Goal: Task Accomplishment & Management: Manage account settings

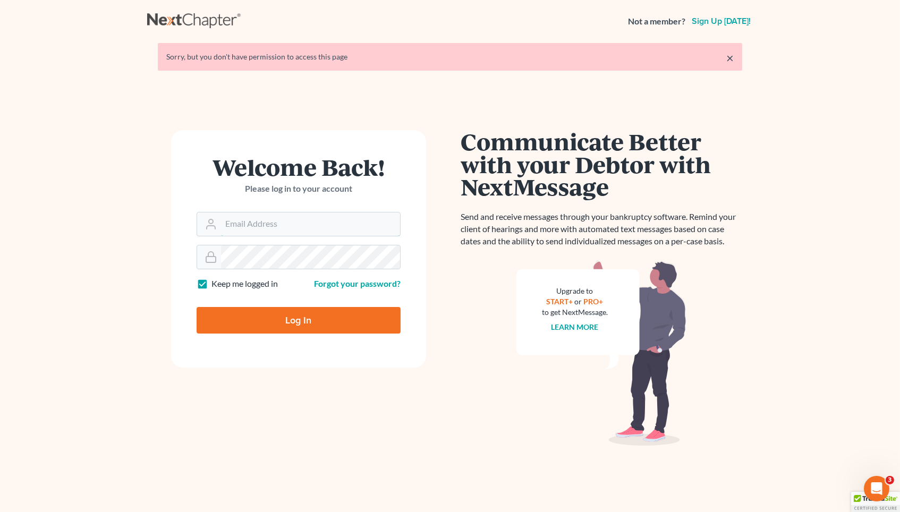
type input "pa@mvnlaw.com"
click at [293, 317] on input "Log In" at bounding box center [299, 320] width 204 height 27
type input "Thinking..."
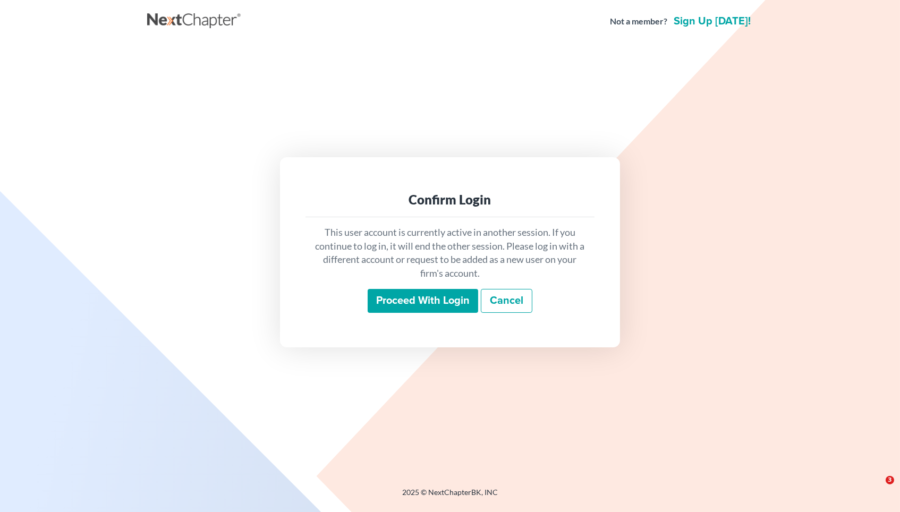
click at [422, 284] on div "This user account is currently active in another session. If you continue to lo…" at bounding box center [449, 269] width 289 height 105
click at [421, 316] on div "This user account is currently active in another session. If you continue to lo…" at bounding box center [449, 269] width 289 height 105
click at [415, 307] on input "Proceed with login" at bounding box center [423, 301] width 111 height 24
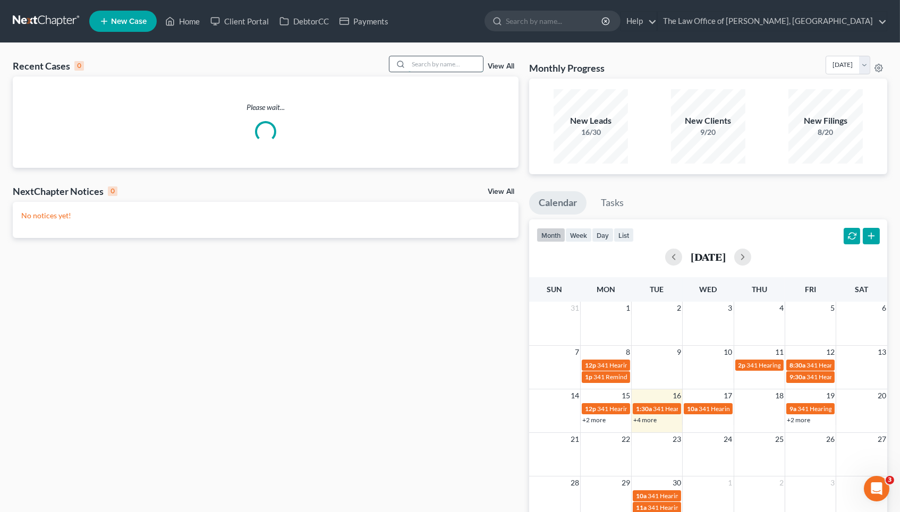
click at [441, 64] on input "search" at bounding box center [446, 63] width 74 height 15
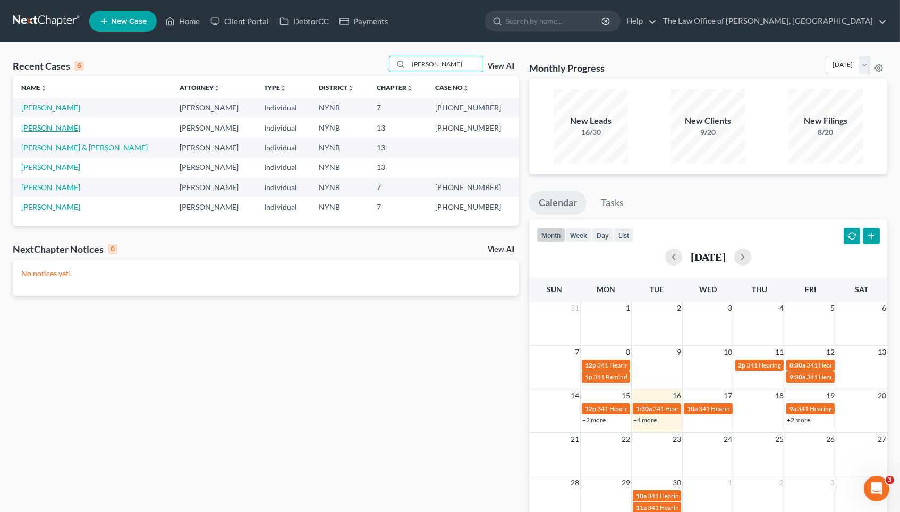
type input "[PERSON_NAME]"
click at [45, 124] on link "[PERSON_NAME]" at bounding box center [50, 127] width 59 height 9
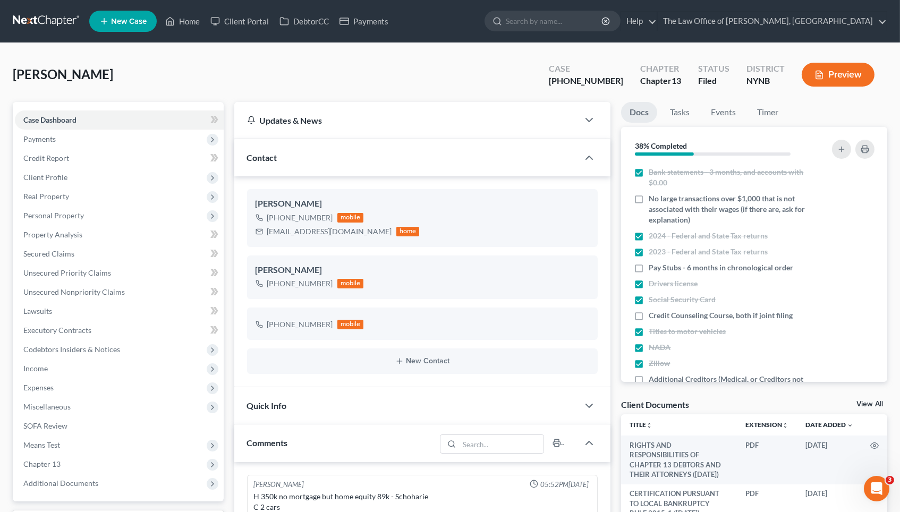
scroll to position [89, 0]
click at [870, 407] on div "View All" at bounding box center [871, 406] width 31 height 10
click at [870, 402] on link "View All" at bounding box center [869, 404] width 27 height 7
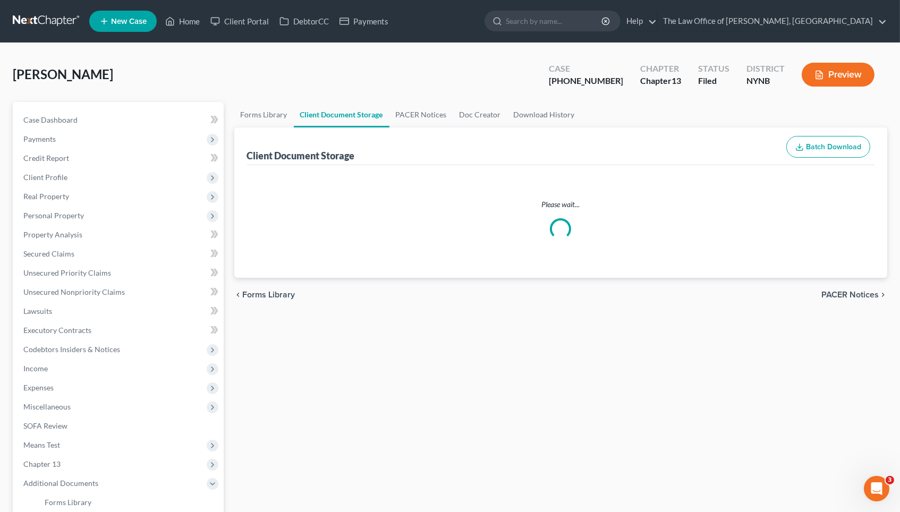
select select "1"
select select "5"
select select "2"
select select "6"
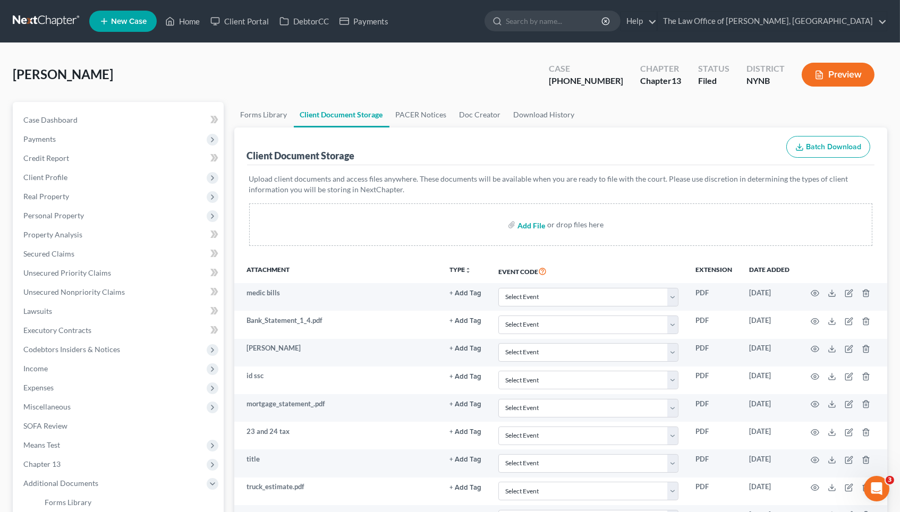
click at [526, 224] on input "file" at bounding box center [530, 224] width 26 height 19
type input "C:\fakepath\[PERSON_NAME] - signed.pdf"
select select "1"
select select "5"
select select "2"
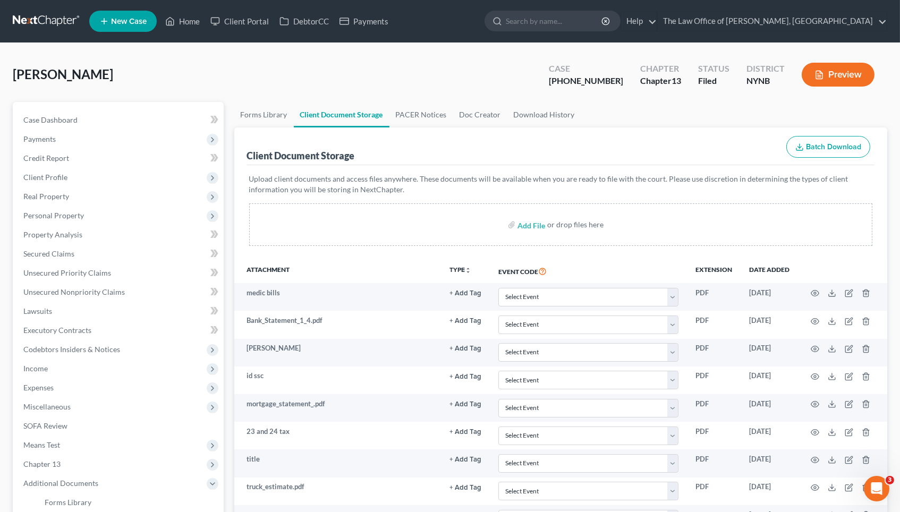
select select "6"
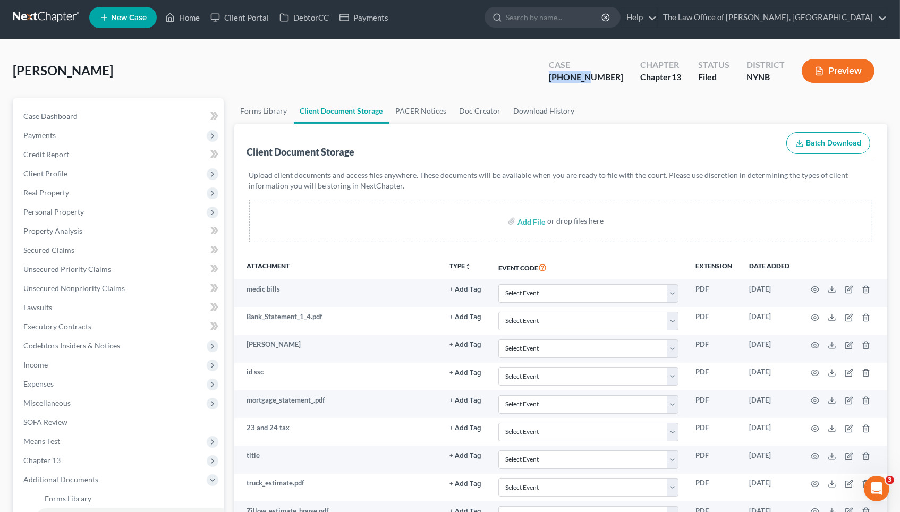
drag, startPoint x: 614, startPoint y: 78, endPoint x: 572, endPoint y: 78, distance: 42.0
click at [572, 78] on div "Case [PHONE_NUMBER]" at bounding box center [585, 71] width 91 height 31
copy div "25-10968"
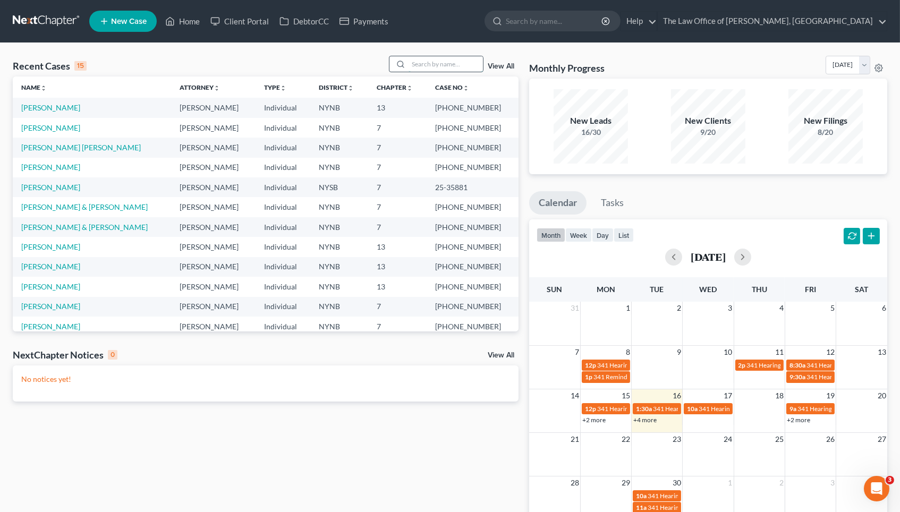
click at [427, 62] on input "search" at bounding box center [446, 63] width 74 height 15
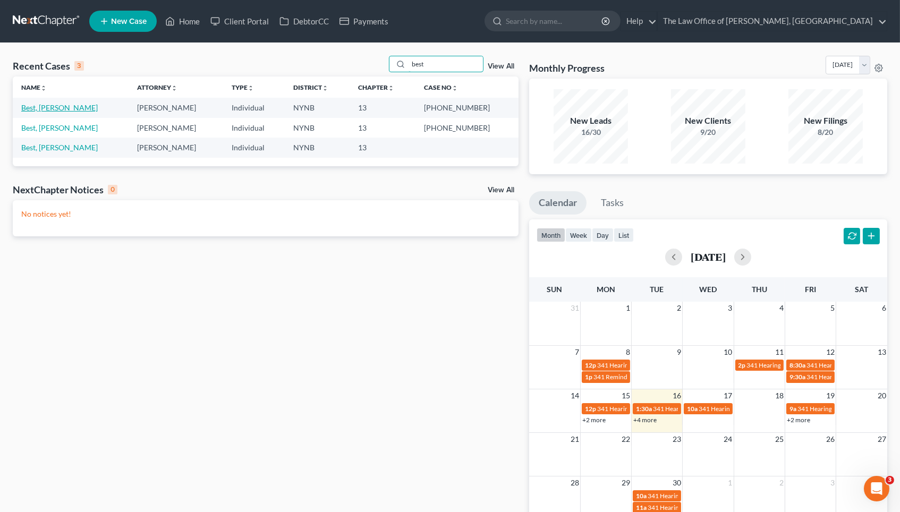
type input "best"
click at [45, 107] on link "Best, [PERSON_NAME]" at bounding box center [59, 107] width 77 height 9
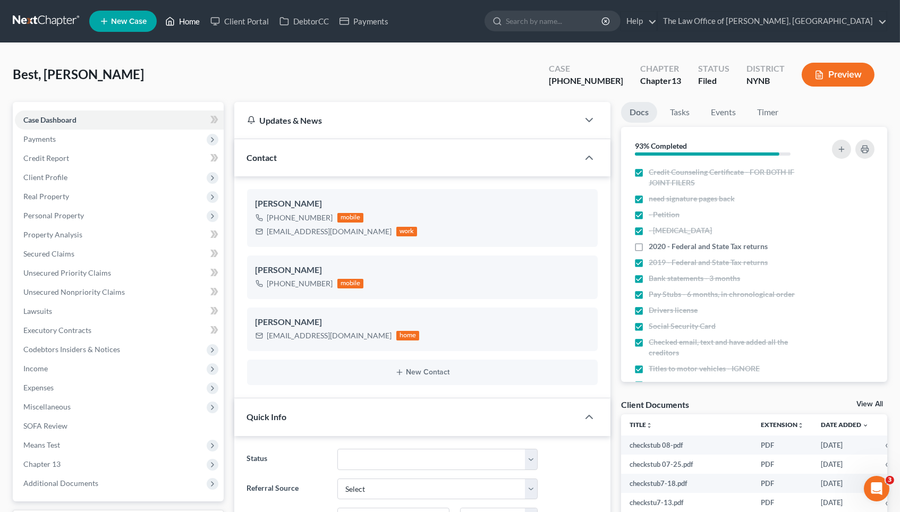
click at [186, 22] on link "Home" at bounding box center [182, 21] width 45 height 19
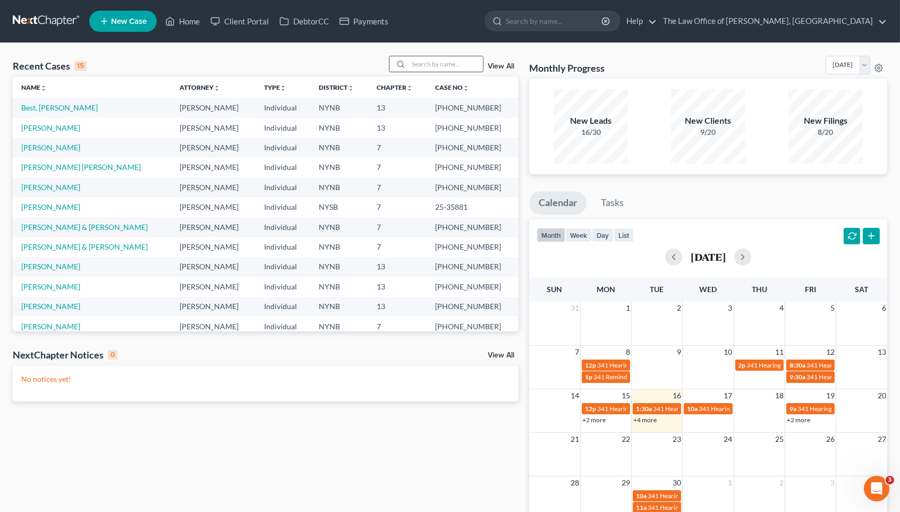
click at [429, 57] on input "search" at bounding box center [446, 63] width 74 height 15
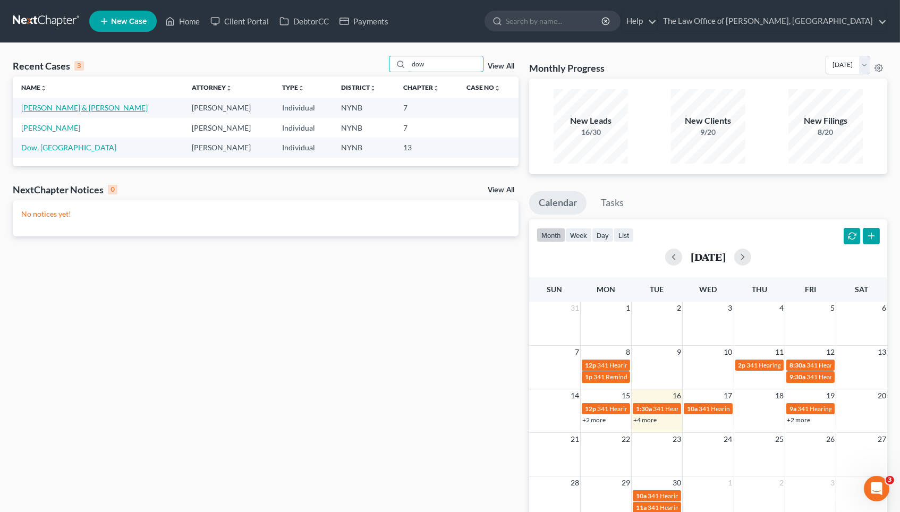
type input "dow"
click at [61, 111] on link "Dow, Perry & Robyn" at bounding box center [84, 107] width 126 height 9
